Goal: Find contact information: Find contact information

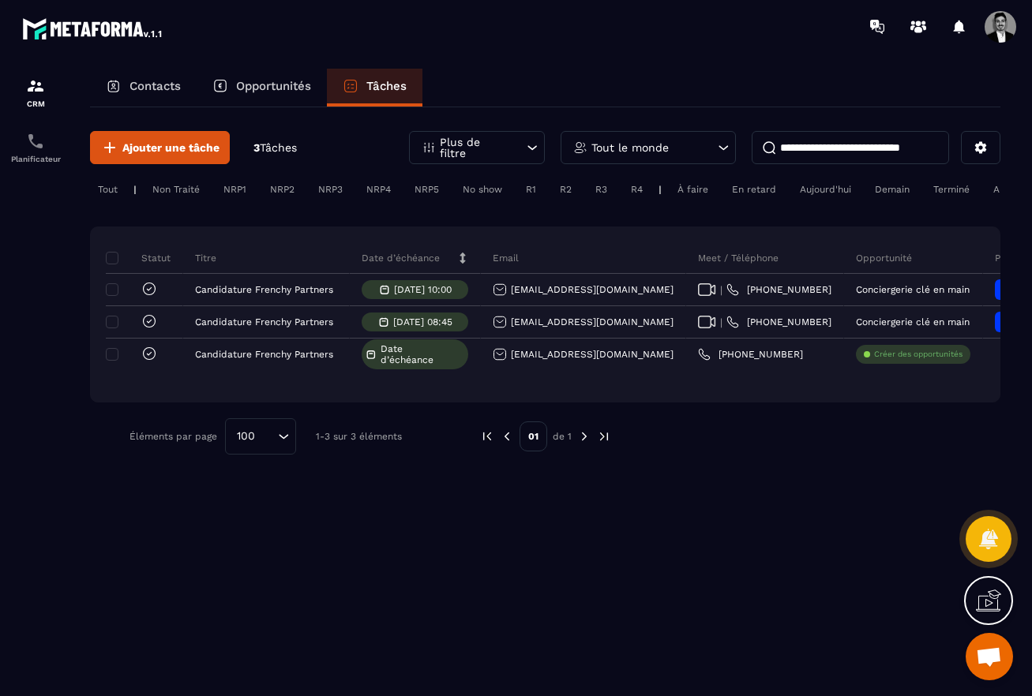
click at [159, 84] on p "Contacts" at bounding box center [154, 86] width 51 height 14
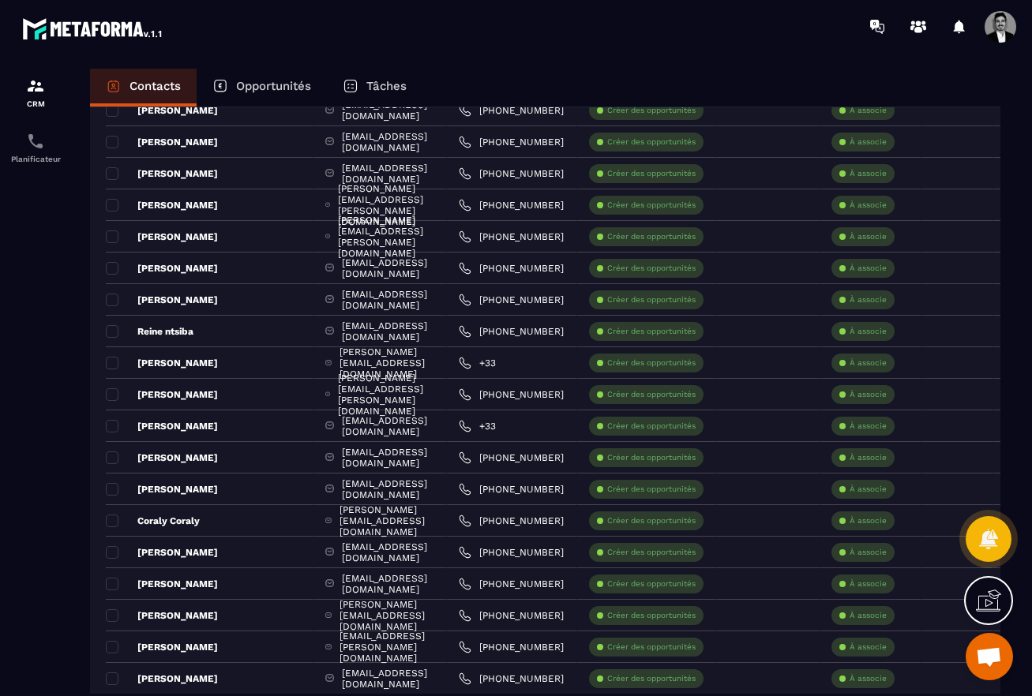
scroll to position [2823, 0]
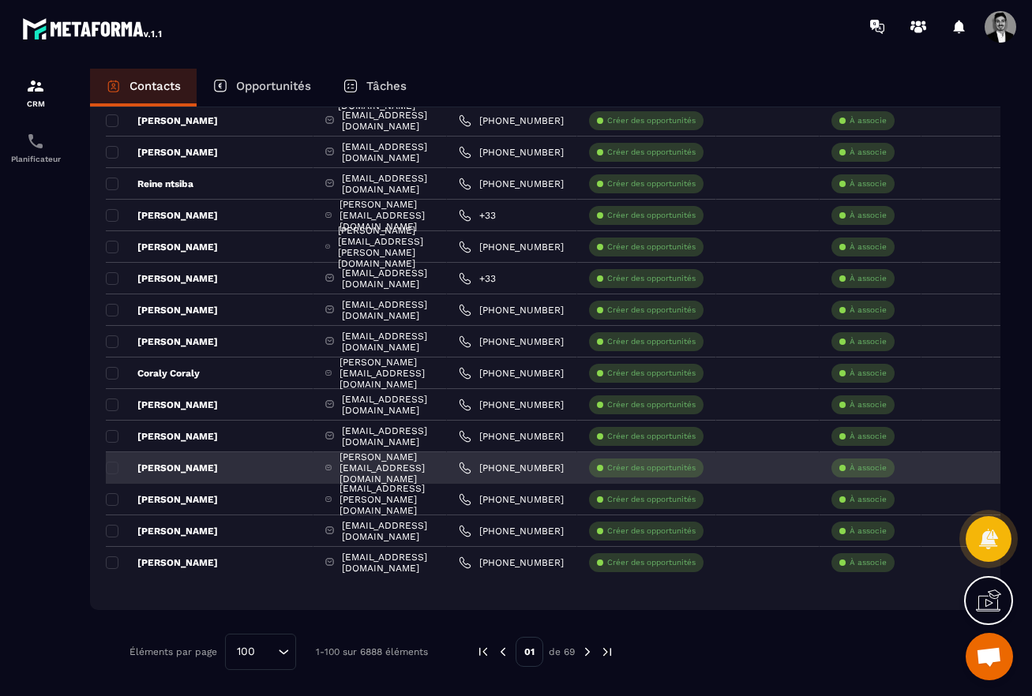
click at [335, 473] on div "[PERSON_NAME][EMAIL_ADDRESS][DOMAIN_NAME]" at bounding box center [379, 468] width 133 height 32
click at [564, 465] on link "[PHONE_NUMBER]" at bounding box center [511, 468] width 105 height 13
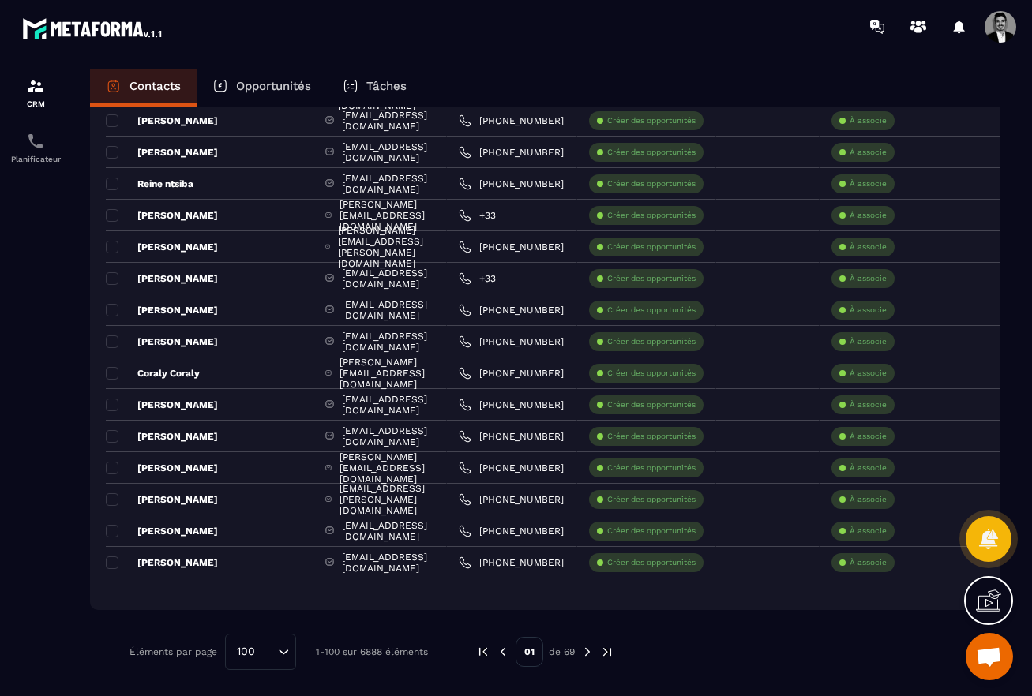
click at [281, 88] on p "Opportunités" at bounding box center [273, 86] width 75 height 14
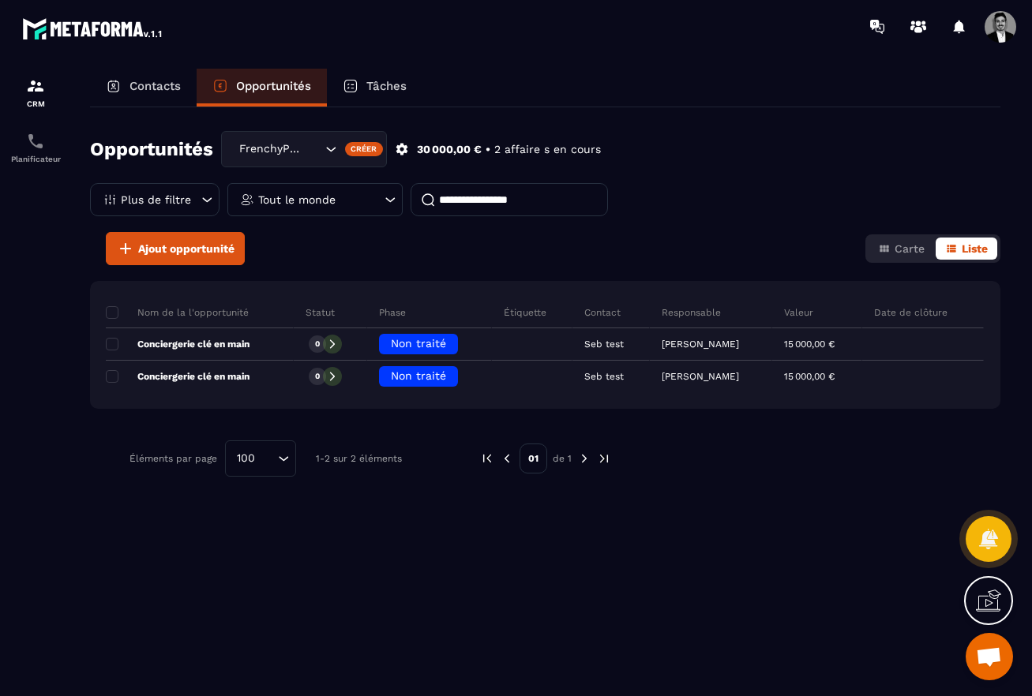
click at [155, 106] on div "Contacts" at bounding box center [143, 88] width 107 height 38
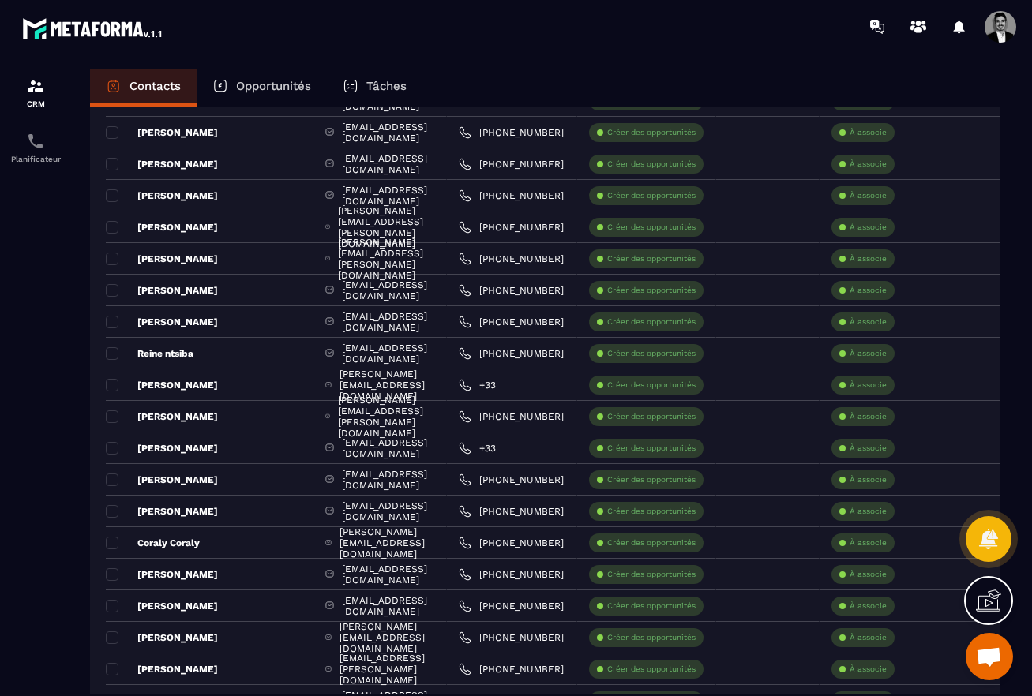
scroll to position [2823, 0]
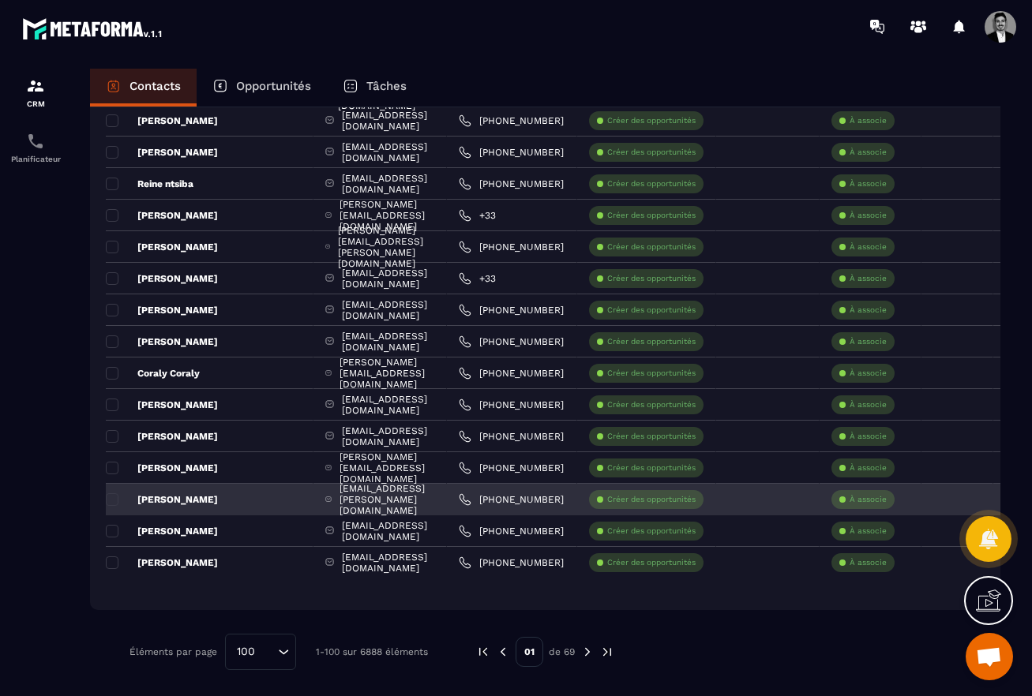
click at [218, 495] on p "[PERSON_NAME]" at bounding box center [162, 499] width 112 height 13
